Goal: Task Accomplishment & Management: Complete application form

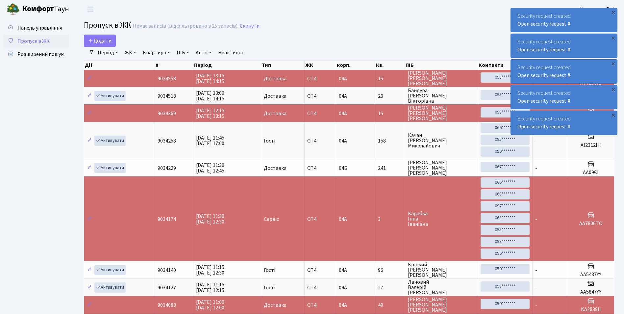
select select "25"
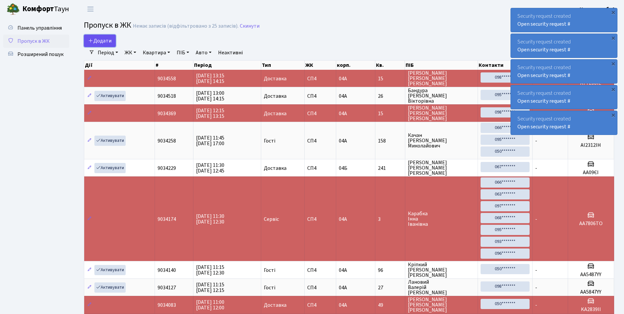
click at [102, 40] on span "Додати" at bounding box center [99, 40] width 23 height 7
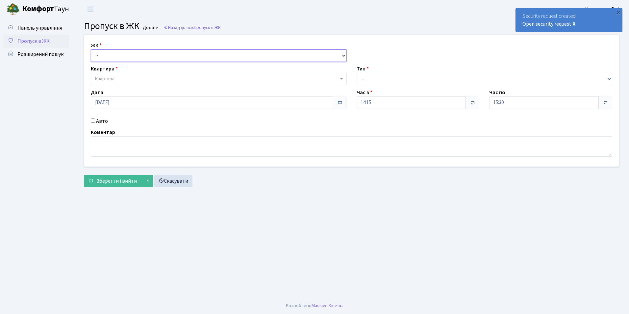
click at [107, 55] on select "- СП4, Столичне шосе, 5" at bounding box center [219, 55] width 256 height 12
select select "325"
click at [91, 49] on select "- СП4, Столичне шосе, 5" at bounding box center [219, 55] width 256 height 12
select select
click at [115, 78] on span "Квартира" at bounding box center [216, 79] width 243 height 7
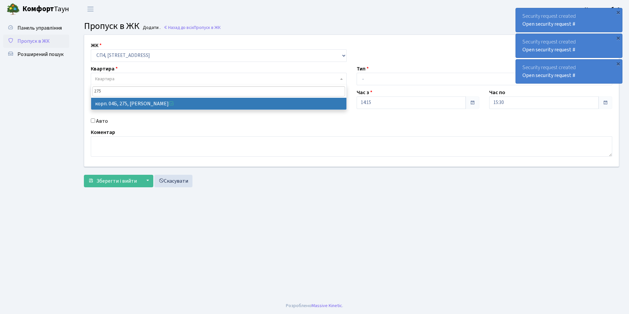
type input "275"
select select "21303"
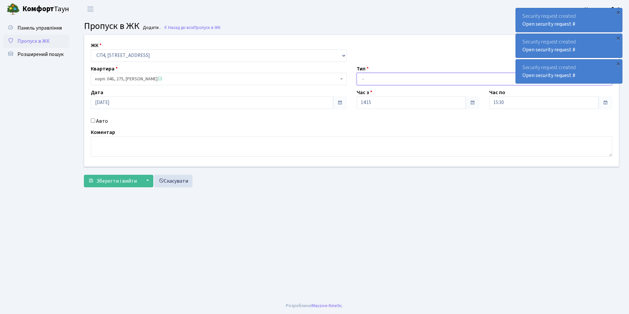
click at [366, 79] on select "- Доставка Таксі Гості Сервіс" at bounding box center [484, 79] width 256 height 12
select select "1"
click at [356, 73] on select "- Доставка Таксі Гості Сервіс" at bounding box center [484, 79] width 256 height 12
click at [93, 121] on input "Авто" at bounding box center [93, 120] width 4 height 4
checkbox input "true"
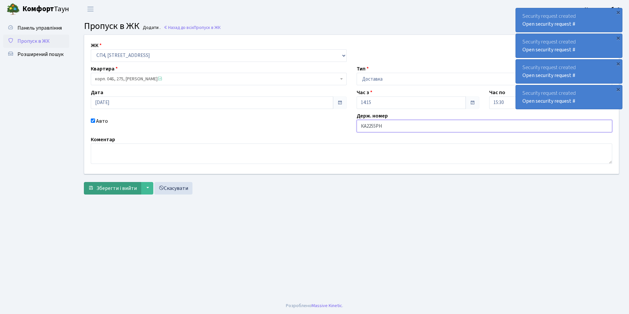
type input "КА2255РН"
click at [111, 189] on span "Зберегти і вийти" at bounding box center [116, 187] width 40 height 7
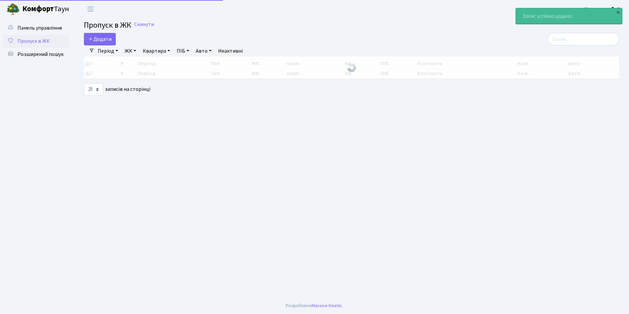
select select "25"
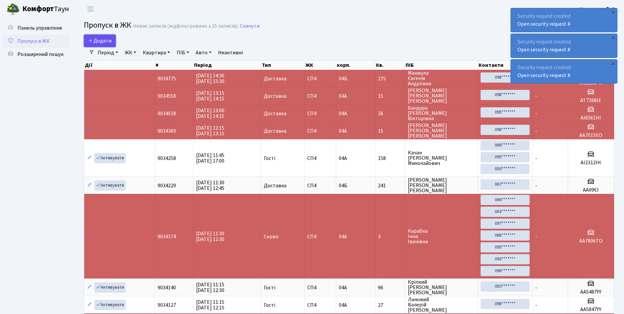
click at [95, 41] on span "Додати" at bounding box center [99, 40] width 23 height 7
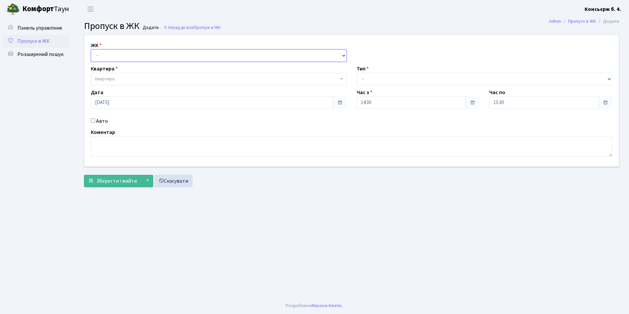
click at [98, 55] on select "- СП4, Столичне шосе, 5" at bounding box center [219, 55] width 256 height 12
select select "325"
click at [91, 49] on select "- [STREET_ADDRESS]" at bounding box center [219, 55] width 256 height 12
select select
click at [113, 77] on span "Квартира" at bounding box center [104, 79] width 19 height 7
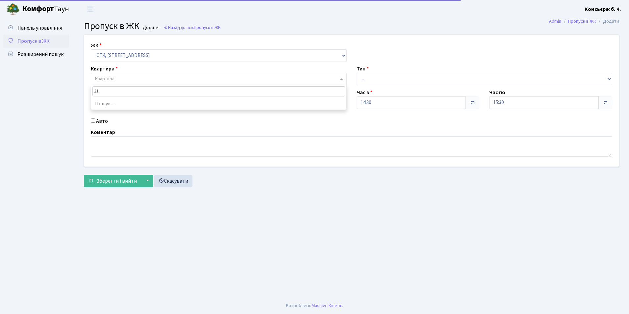
type input "211"
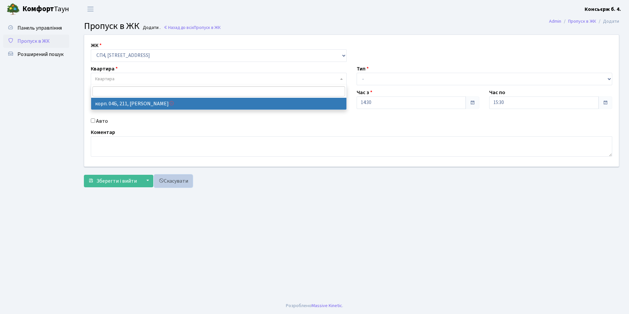
click at [175, 180] on link "Скасувати" at bounding box center [173, 181] width 38 height 12
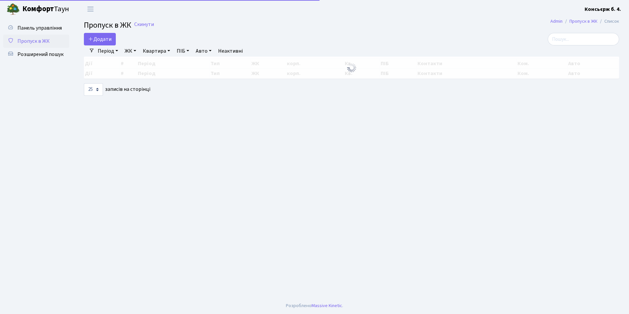
select select "25"
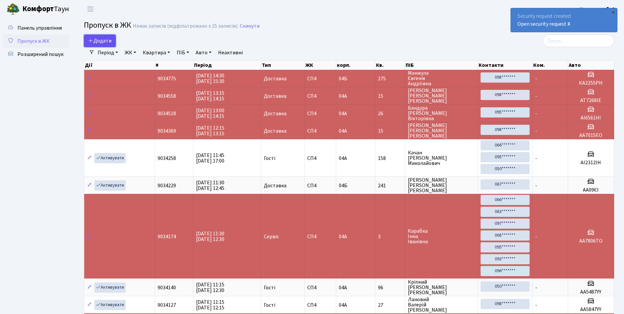
click at [107, 40] on span "Додати" at bounding box center [99, 40] width 23 height 7
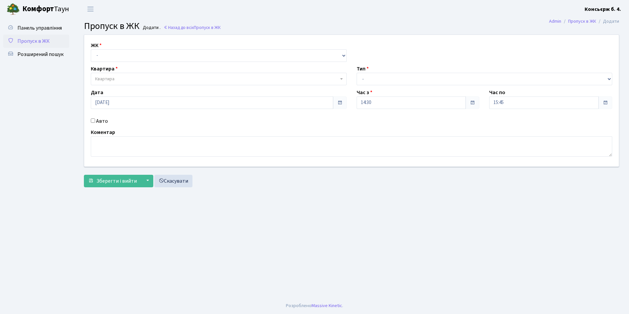
click at [105, 46] on div "ЖК - [STREET_ADDRESS]" at bounding box center [219, 51] width 266 height 20
click at [96, 45] on label "ЖК" at bounding box center [96, 45] width 11 height 8
click at [116, 45] on div "ЖК - СП4, Столичне шосе, 5" at bounding box center [219, 51] width 266 height 20
click at [107, 58] on select "- СП4, Столичне шосе, 5" at bounding box center [219, 55] width 256 height 12
select select "325"
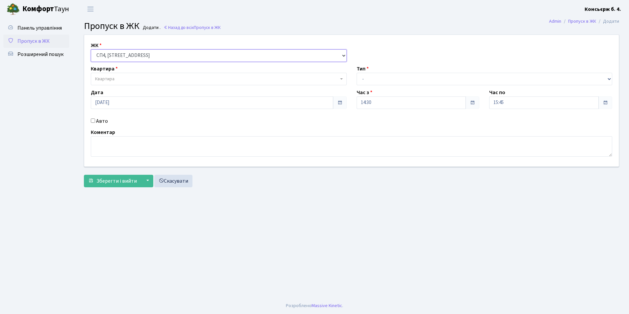
click at [91, 49] on select "- СП4, Столичне шосе, 5" at bounding box center [219, 55] width 256 height 12
select select
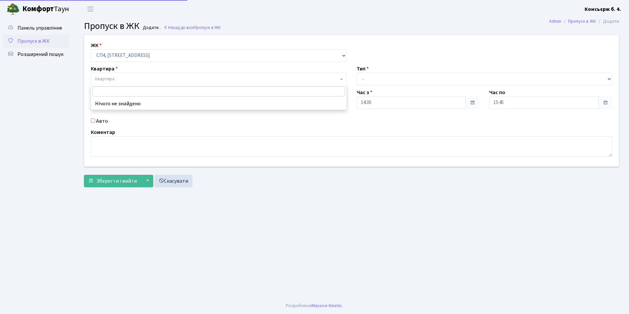
click at [112, 78] on span "Квартира" at bounding box center [104, 79] width 19 height 7
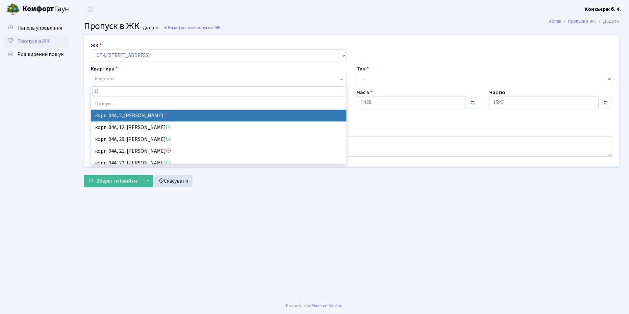
type input "256"
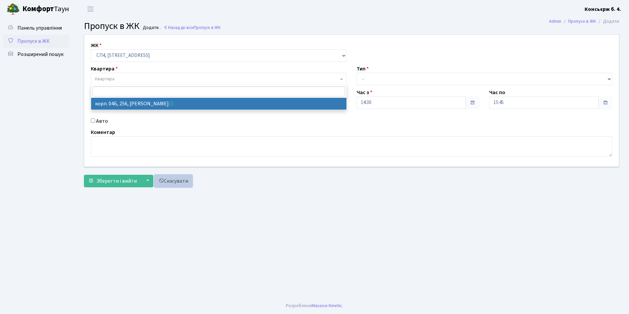
click at [176, 182] on link "Скасувати" at bounding box center [173, 181] width 38 height 12
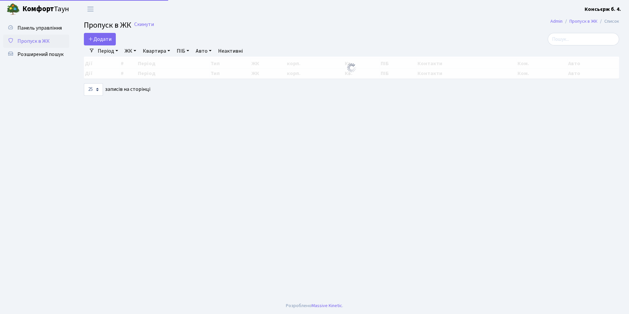
select select "25"
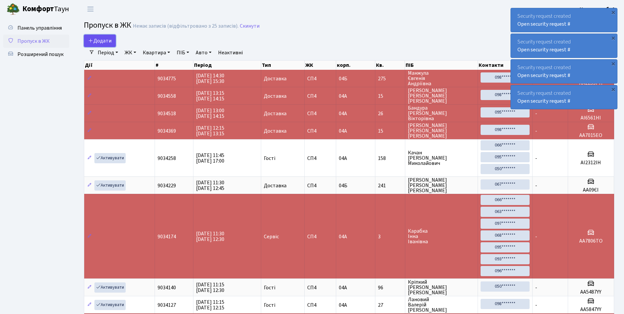
click at [99, 39] on span "Додати" at bounding box center [99, 40] width 23 height 7
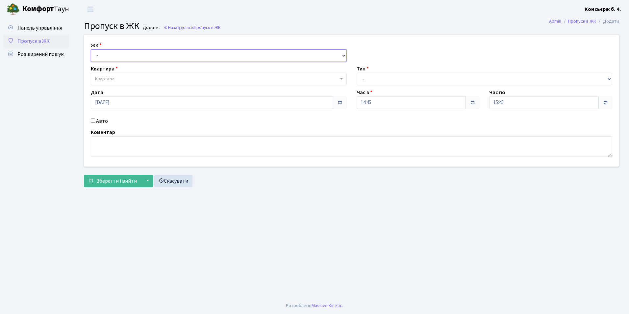
click at [99, 57] on select "- [STREET_ADDRESS]" at bounding box center [219, 55] width 256 height 12
select select "325"
click at [91, 49] on select "- [STREET_ADDRESS]" at bounding box center [219, 55] width 256 height 12
select select
click at [112, 80] on span "Квартира" at bounding box center [104, 79] width 19 height 7
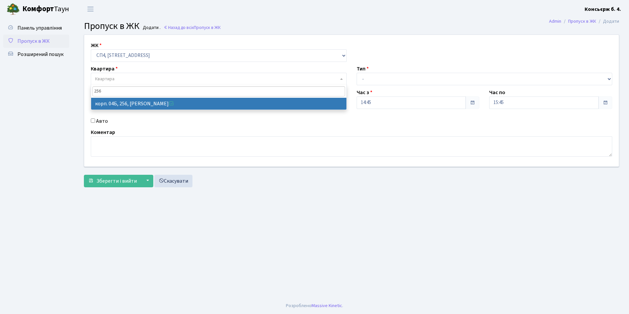
type input "256"
select select "21284"
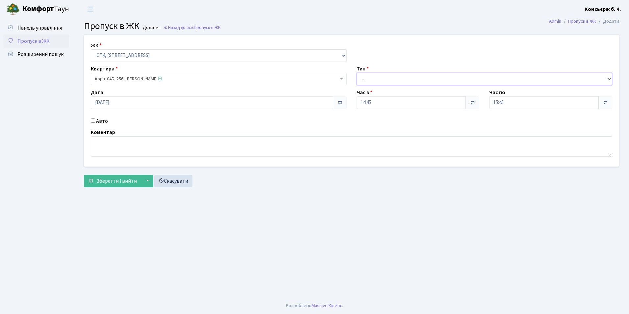
click at [359, 77] on select "- Доставка Таксі Гості Сервіс" at bounding box center [484, 79] width 256 height 12
select select "2"
click at [356, 73] on select "- Доставка Таксі Гості Сервіс" at bounding box center [484, 79] width 256 height 12
